Goal: Transaction & Acquisition: Purchase product/service

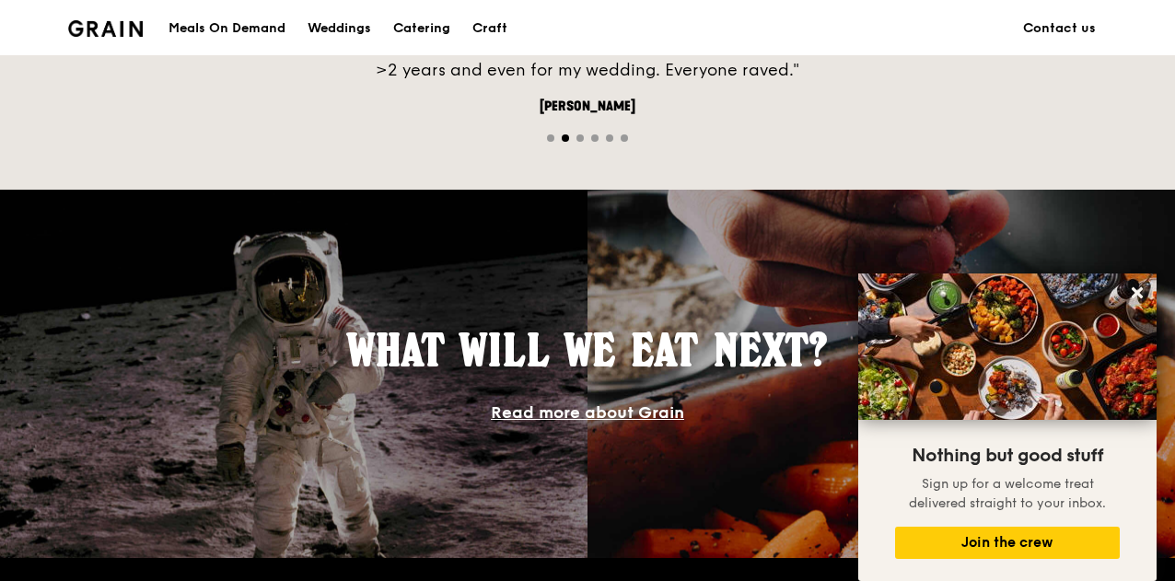
scroll to position [1197, 0]
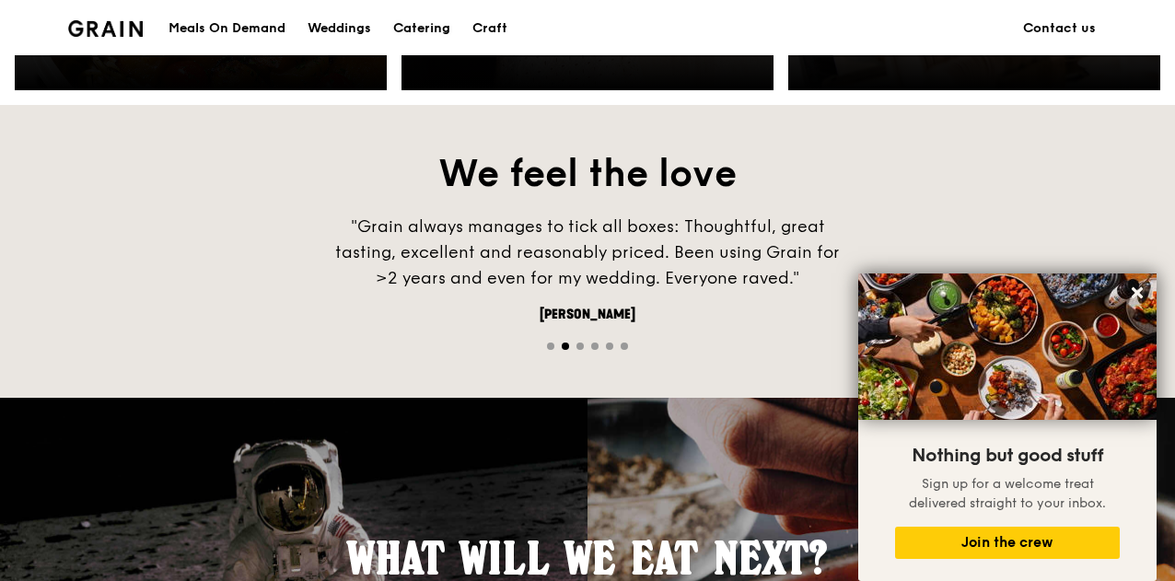
click at [419, 20] on div "Catering" at bounding box center [421, 28] width 57 height 55
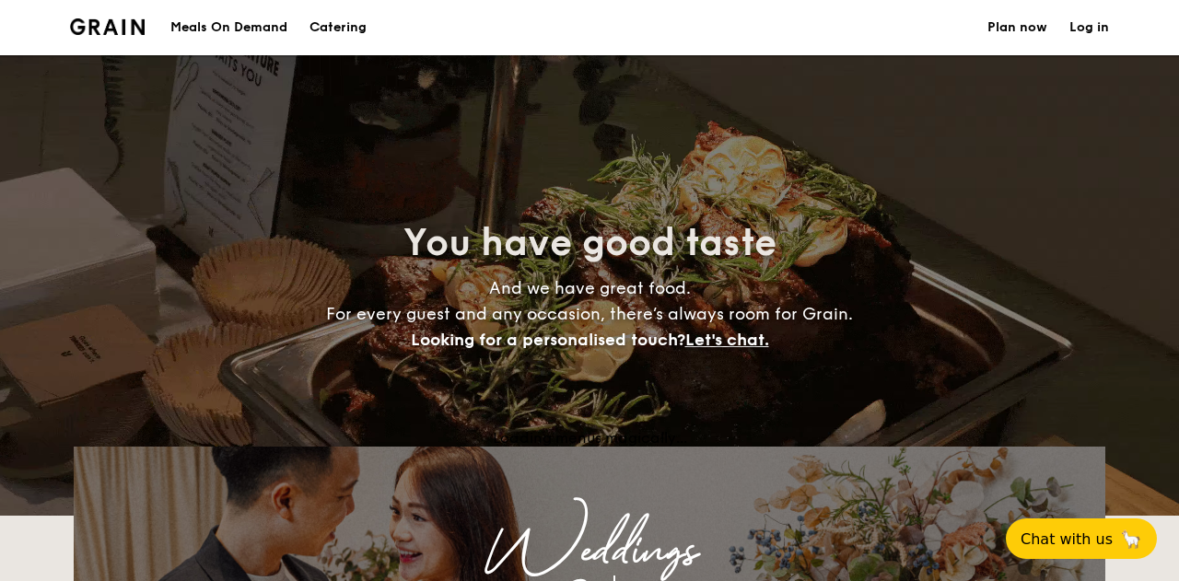
select select
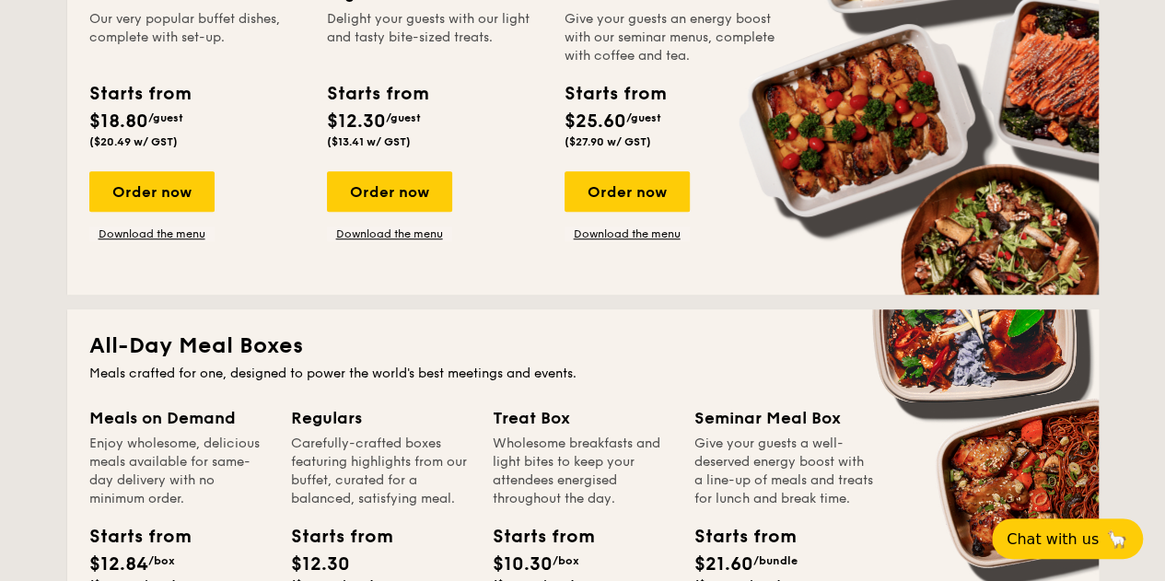
scroll to position [368, 0]
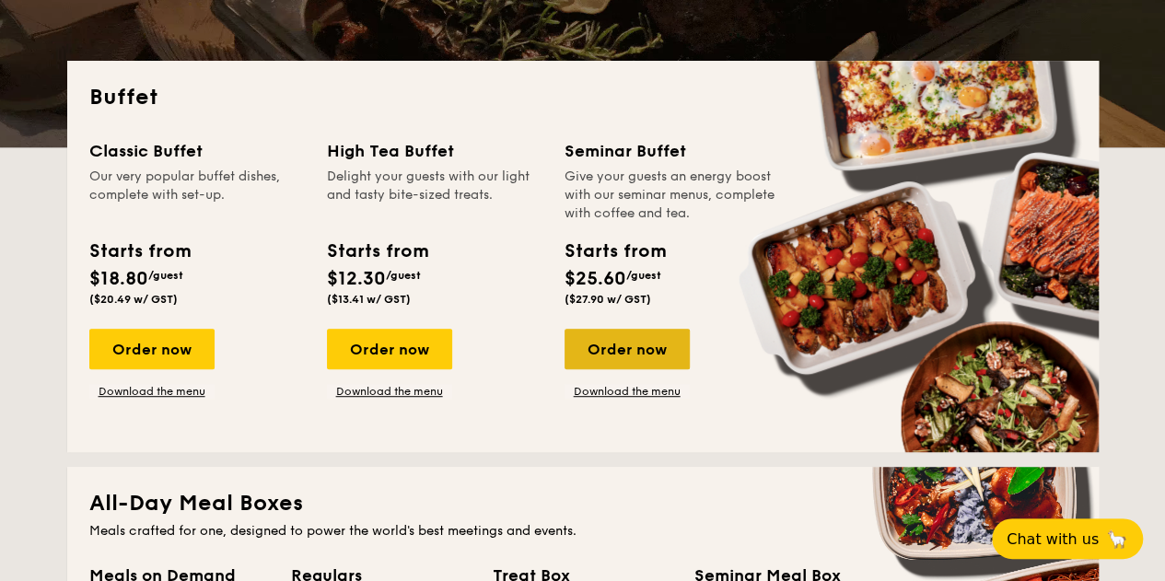
click at [602, 340] on div "Order now" at bounding box center [627, 349] width 125 height 41
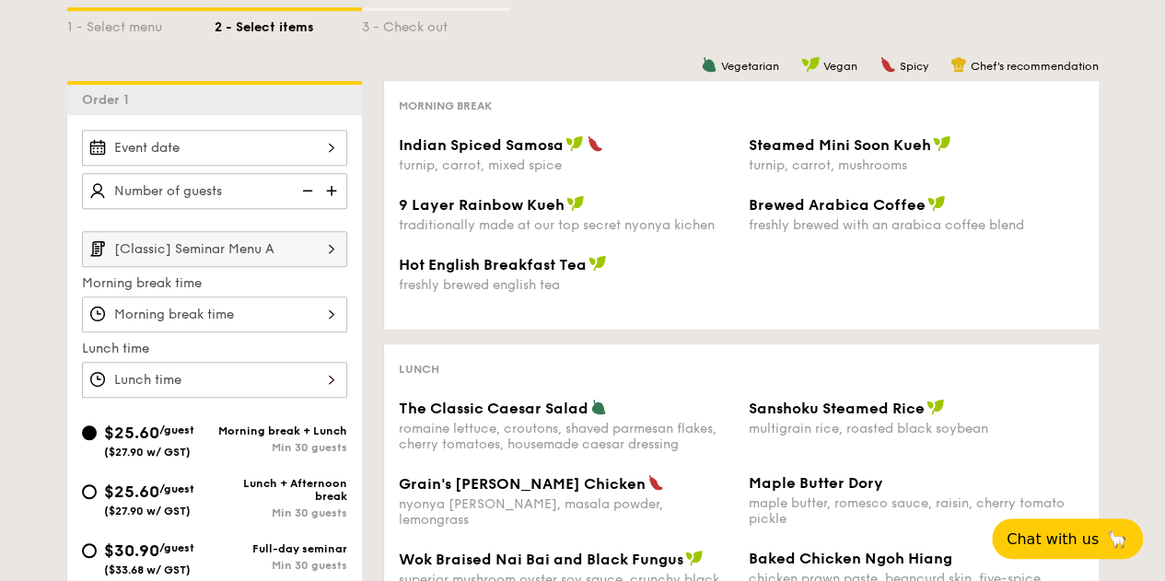
scroll to position [276, 0]
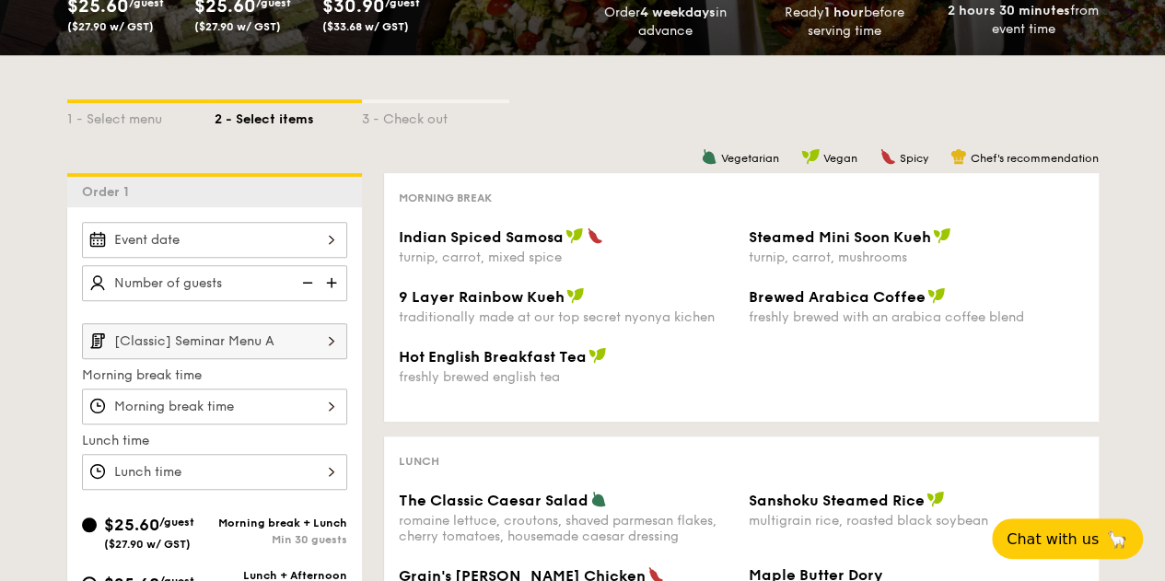
click at [322, 342] on img at bounding box center [331, 340] width 31 height 35
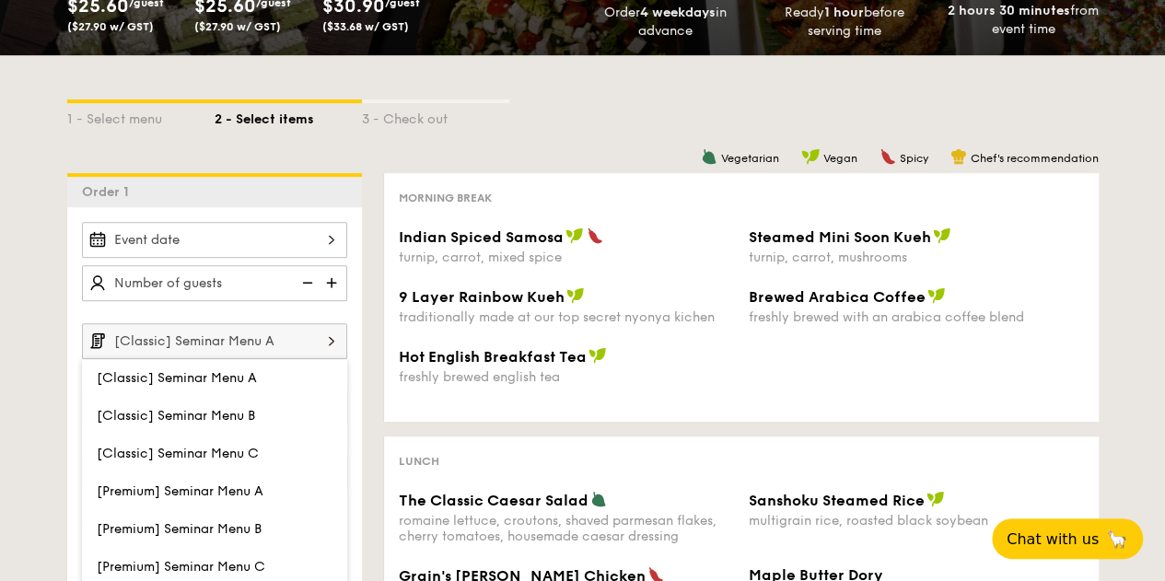
click at [322, 342] on img at bounding box center [331, 340] width 31 height 35
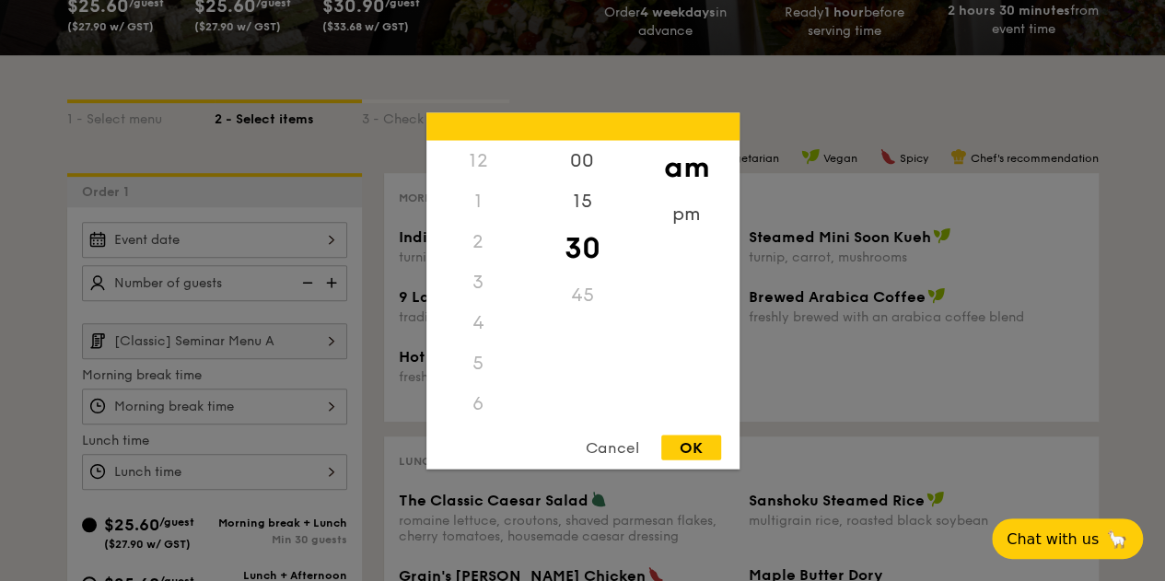
click at [287, 403] on div "12 1 2 3 4 5 6 7 8 9 10 11 00 15 30 45 am pm Cancel OK" at bounding box center [214, 407] width 265 height 36
click at [287, 403] on div at bounding box center [582, 290] width 1165 height 581
